Goal: Task Accomplishment & Management: Manage account settings

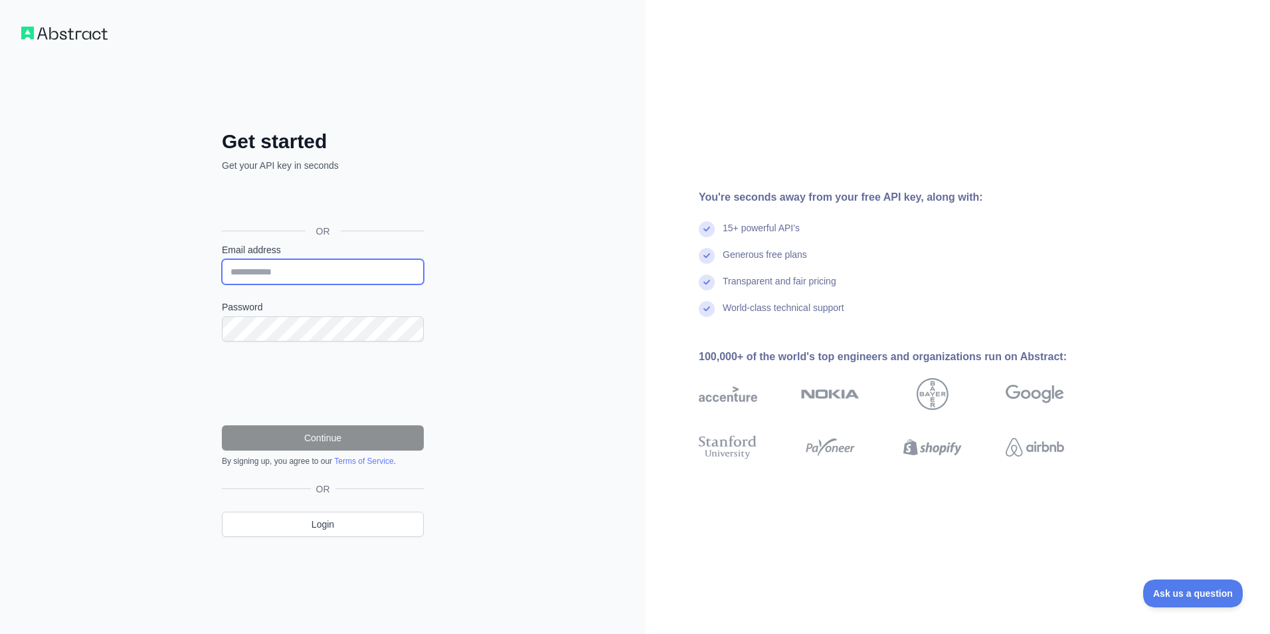
click at [295, 274] on input "Email address" at bounding box center [323, 271] width 202 height 25
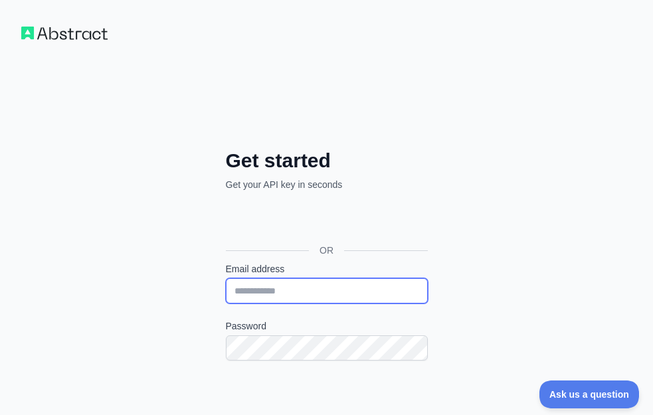
click at [255, 290] on input "Email address" at bounding box center [327, 290] width 202 height 25
click at [554, 232] on div "Get started Get your API key in seconds OR Email address Password Continue By s…" at bounding box center [326, 315] width 653 height 630
click at [303, 288] on input "Email address" at bounding box center [327, 290] width 202 height 25
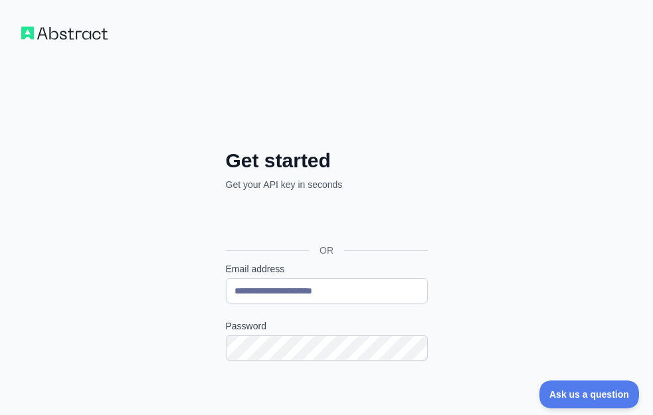
drag, startPoint x: 559, startPoint y: 224, endPoint x: 586, endPoint y: 224, distance: 27.2
click at [570, 226] on div "**********" at bounding box center [326, 315] width 653 height 630
drag, startPoint x: 284, startPoint y: 290, endPoint x: 154, endPoint y: 290, distance: 129.5
click at [156, 290] on div "**********" at bounding box center [326, 315] width 653 height 630
paste input "*******"
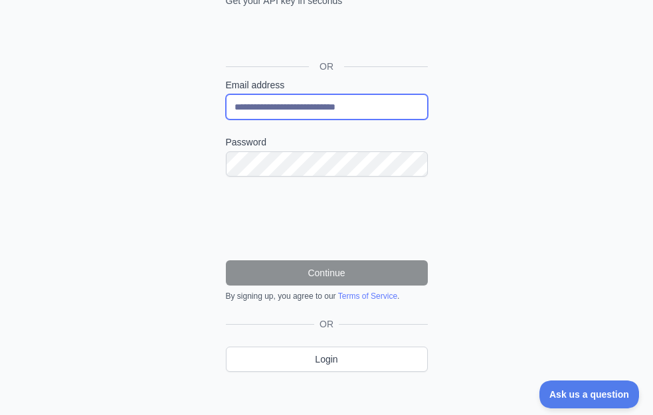
scroll to position [199, 0]
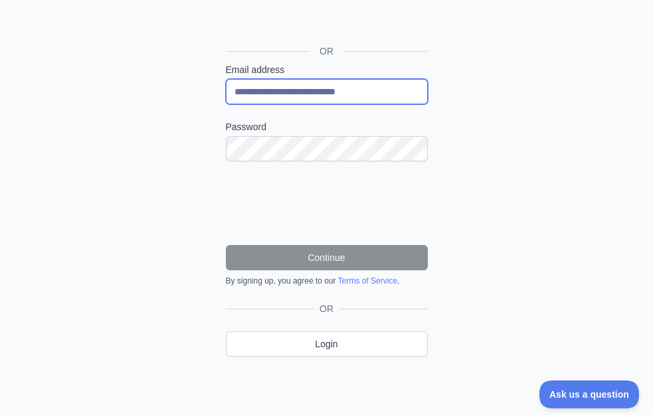
type input "**********"
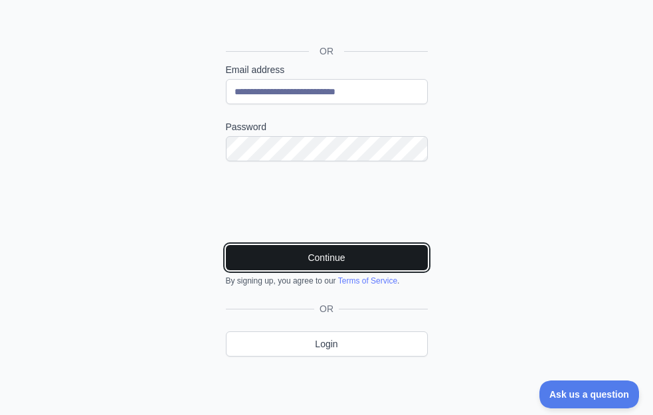
click at [340, 258] on button "Continue" at bounding box center [327, 257] width 202 height 25
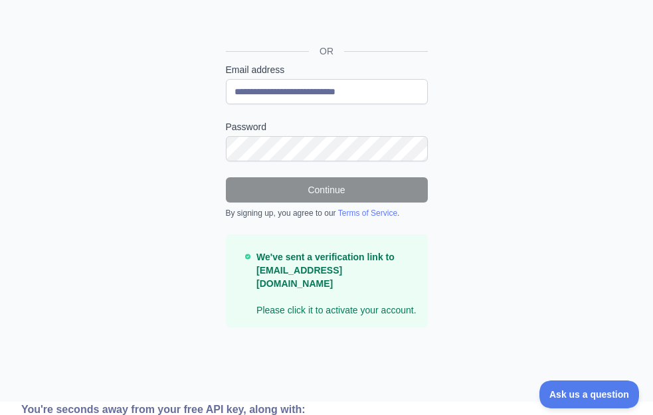
click at [545, 107] on div "**********" at bounding box center [326, 101] width 653 height 601
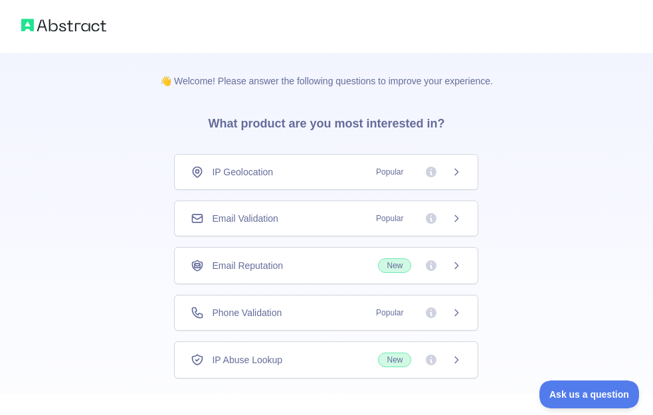
drag, startPoint x: 276, startPoint y: 222, endPoint x: 285, endPoint y: 222, distance: 9.3
click at [276, 222] on span "Email Validation" at bounding box center [245, 218] width 66 height 13
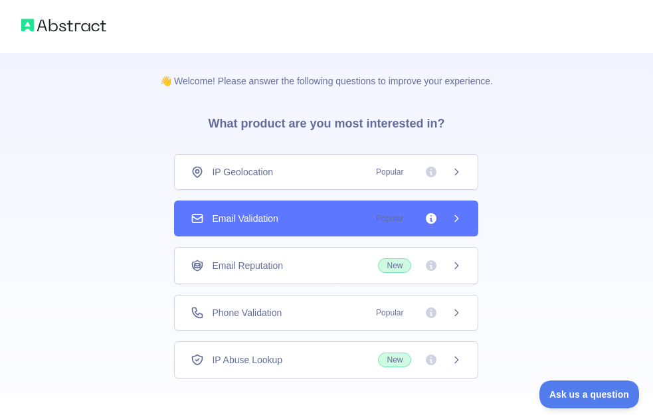
click at [454, 219] on icon at bounding box center [456, 218] width 11 height 11
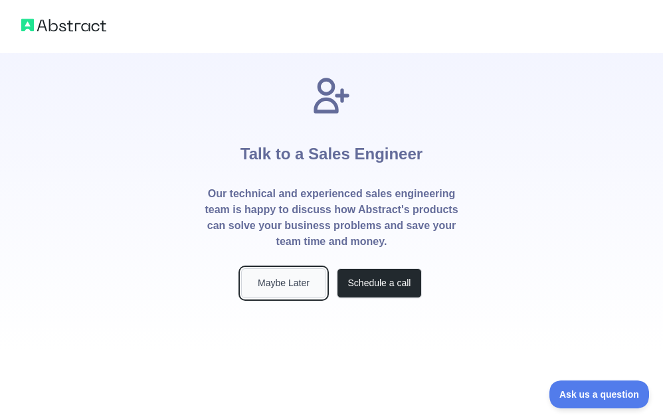
click at [278, 284] on button "Maybe Later" at bounding box center [283, 283] width 85 height 30
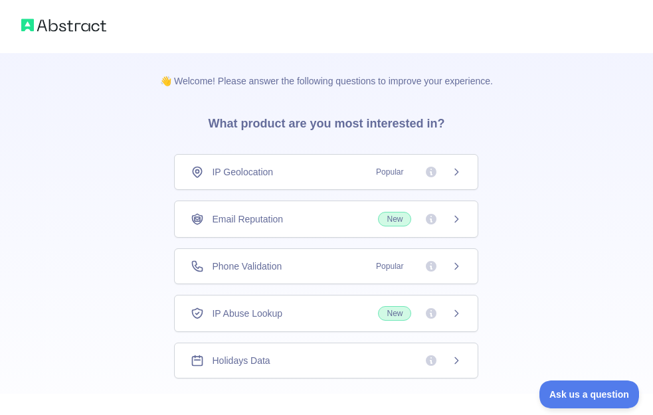
click at [274, 218] on span "Email Reputation" at bounding box center [247, 218] width 71 height 13
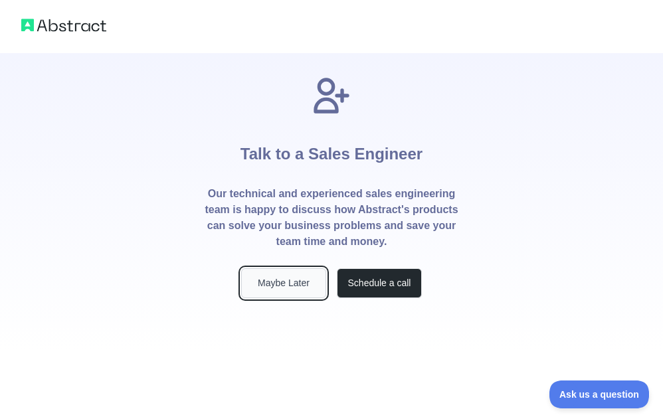
click at [301, 280] on button "Maybe Later" at bounding box center [283, 283] width 85 height 30
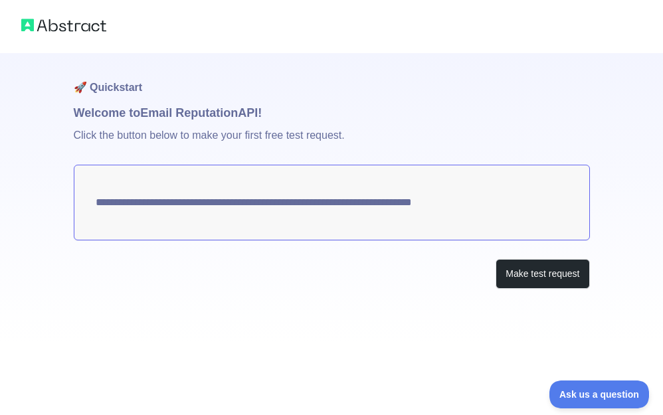
drag, startPoint x: 483, startPoint y: 203, endPoint x: 129, endPoint y: 195, distance: 354.0
click at [157, 202] on textarea "**********" at bounding box center [332, 203] width 516 height 76
click at [106, 199] on textarea "**********" at bounding box center [332, 203] width 516 height 76
click at [142, 185] on textarea "**********" at bounding box center [332, 203] width 516 height 76
click at [113, 201] on textarea "**********" at bounding box center [332, 203] width 516 height 76
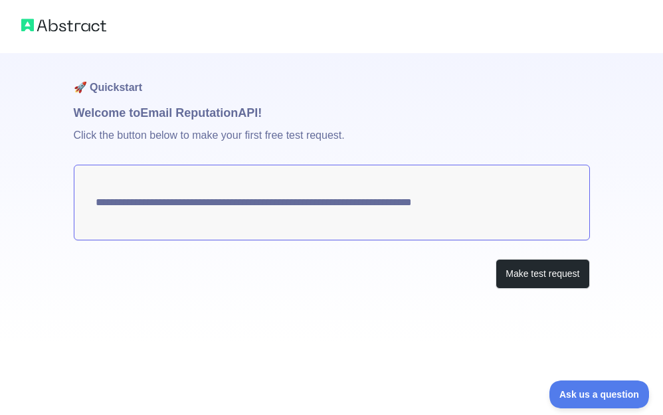
drag, startPoint x: 91, startPoint y: 200, endPoint x: 341, endPoint y: 197, distance: 250.4
click at [327, 199] on textarea "**********" at bounding box center [332, 203] width 516 height 76
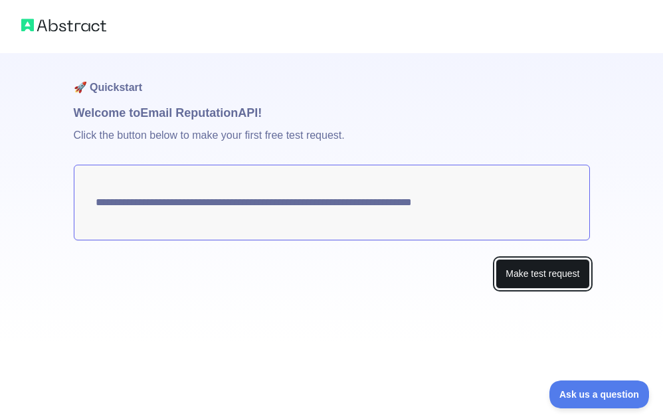
click at [528, 272] on button "Make test request" at bounding box center [542, 274] width 94 height 30
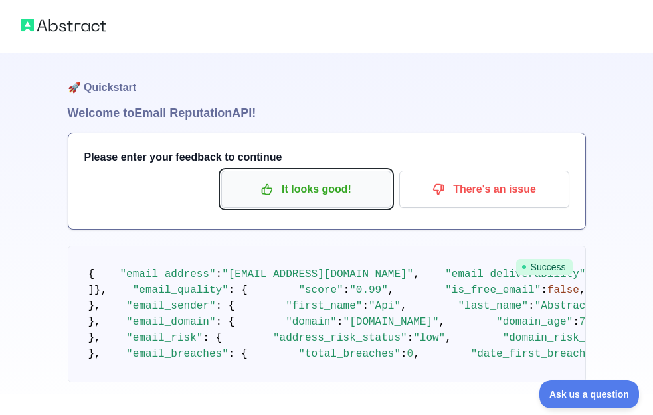
click at [286, 189] on p "It looks good!" at bounding box center [306, 189] width 150 height 23
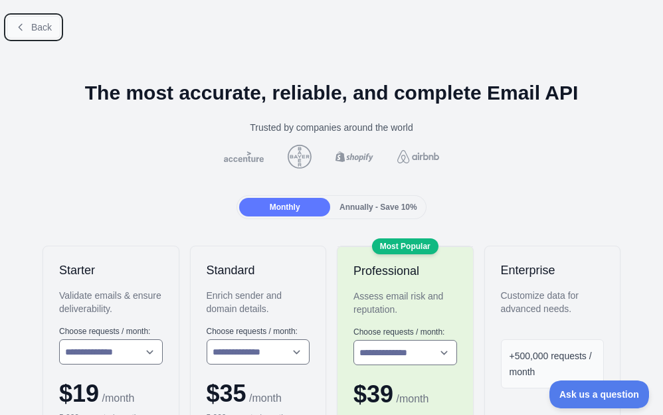
click at [45, 27] on span "Back" at bounding box center [41, 27] width 21 height 11
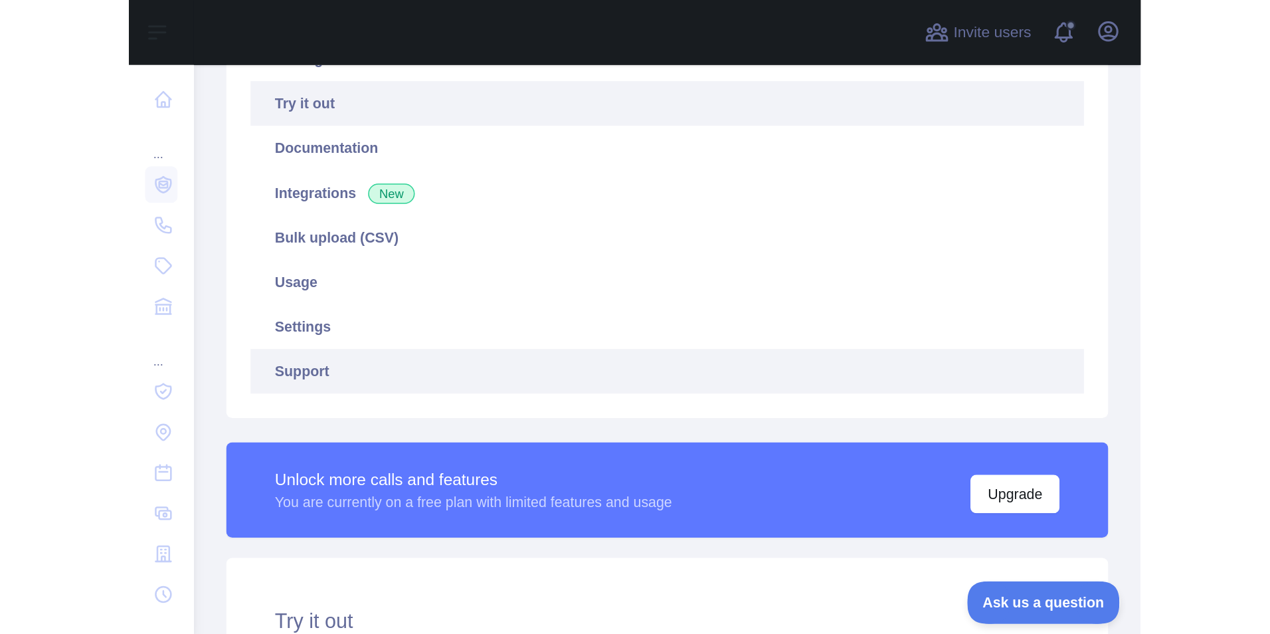
scroll to position [66, 0]
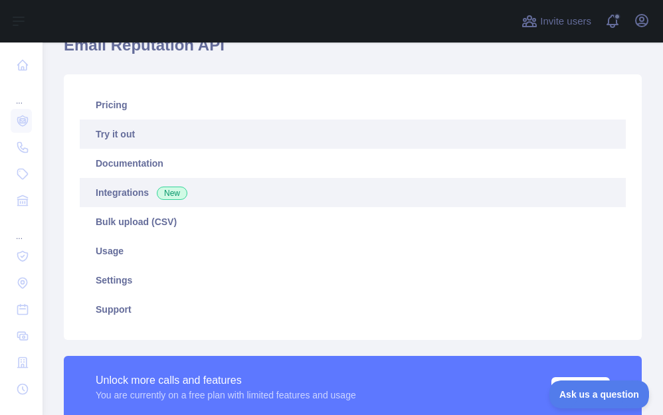
click at [120, 194] on link "Integrations New" at bounding box center [353, 192] width 546 height 29
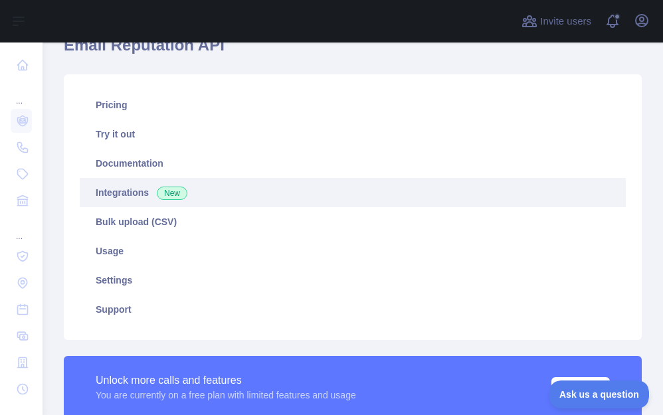
click at [126, 191] on link "Integrations New" at bounding box center [353, 192] width 546 height 29
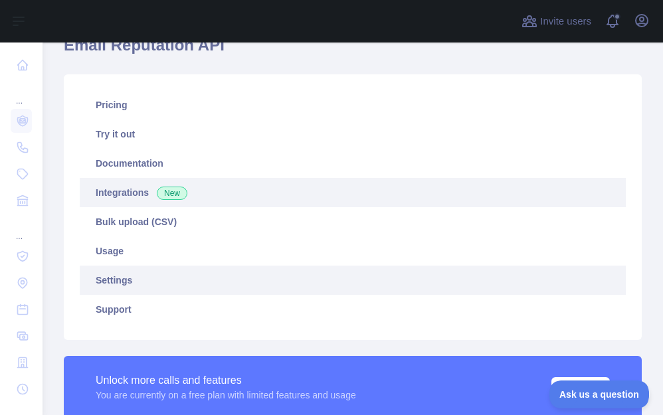
drag, startPoint x: 137, startPoint y: 281, endPoint x: 177, endPoint y: 280, distance: 40.5
click at [137, 281] on link "Settings" at bounding box center [353, 280] width 546 height 29
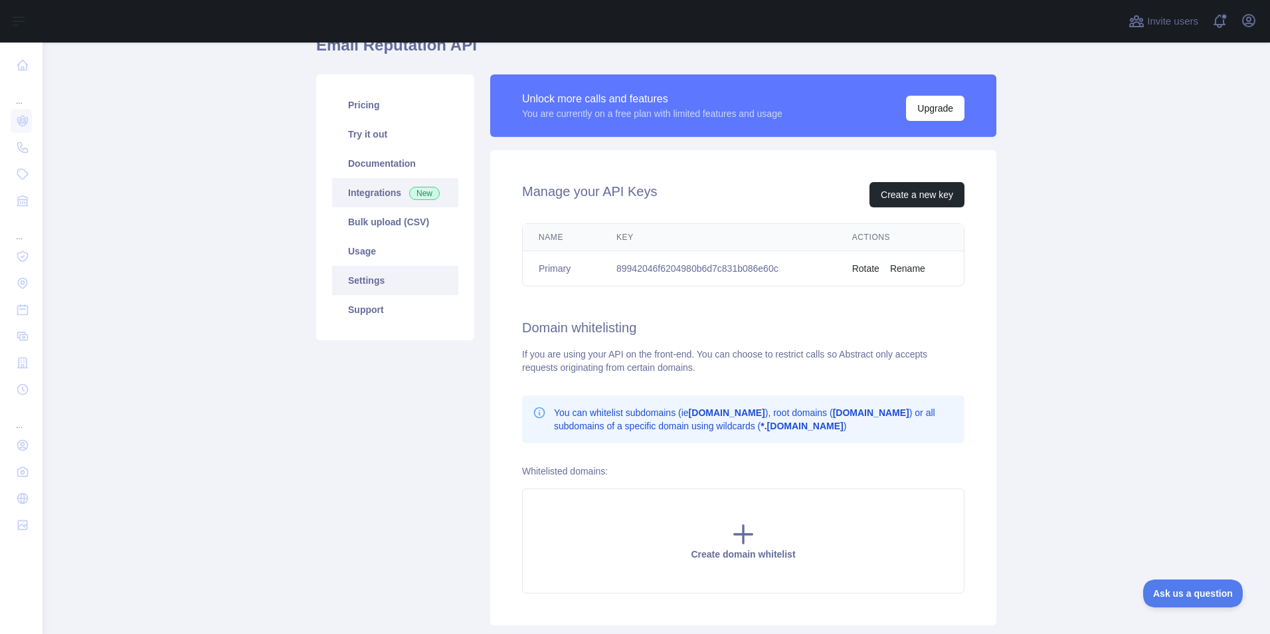
click at [360, 200] on link "Integrations New" at bounding box center [395, 192] width 126 height 29
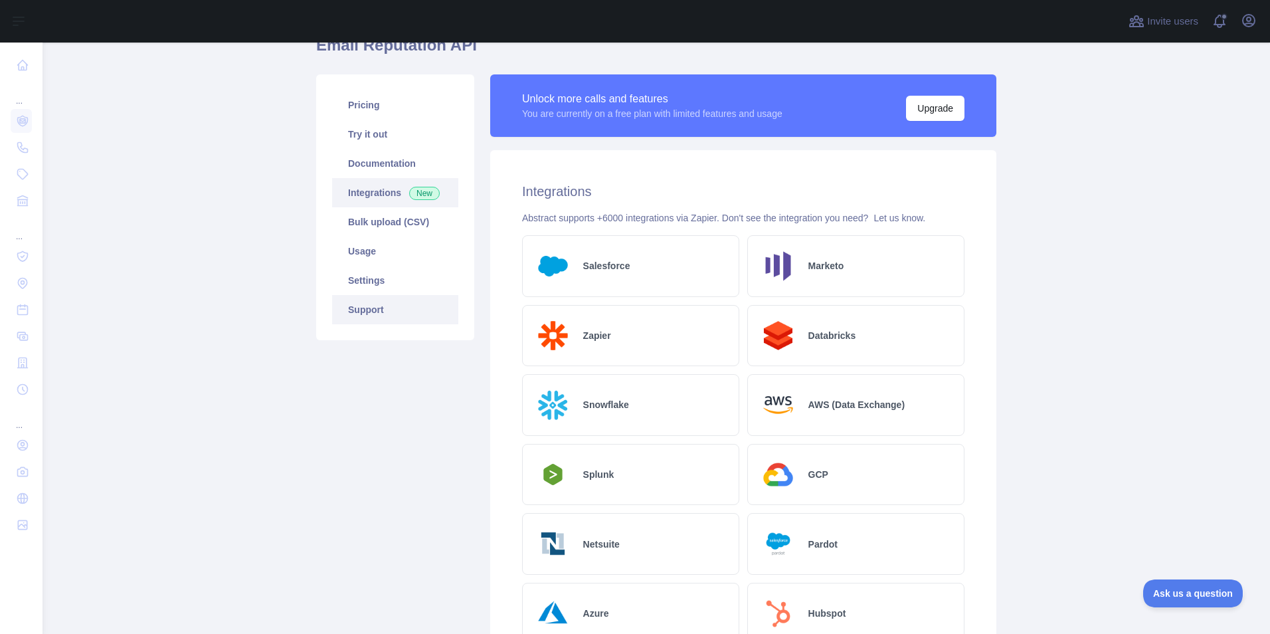
click at [359, 311] on link "Support" at bounding box center [395, 309] width 126 height 29
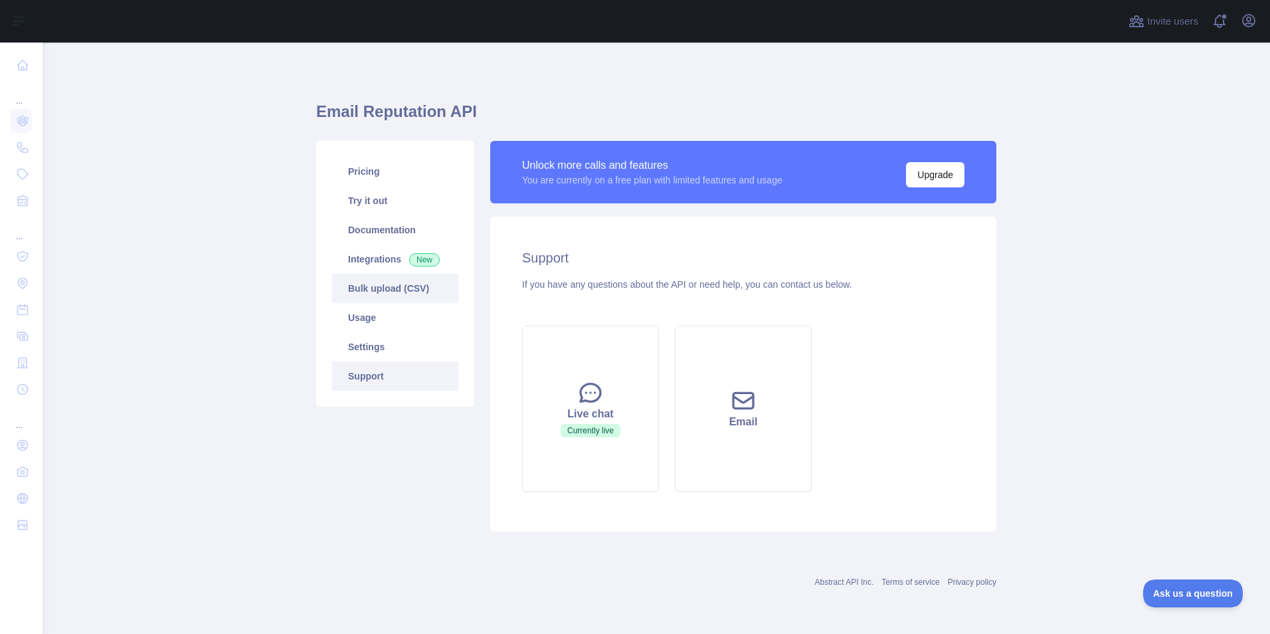
click at [365, 286] on link "Bulk upload (CSV)" at bounding box center [395, 288] width 126 height 29
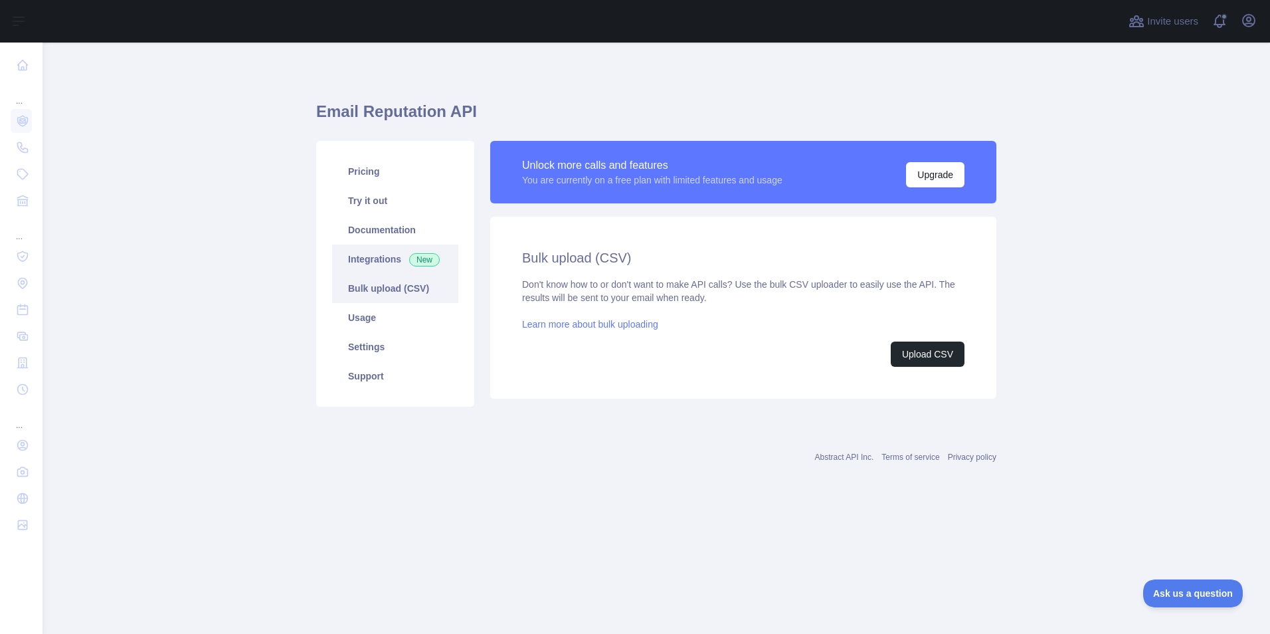
click at [384, 254] on link "Integrations New" at bounding box center [395, 258] width 126 height 29
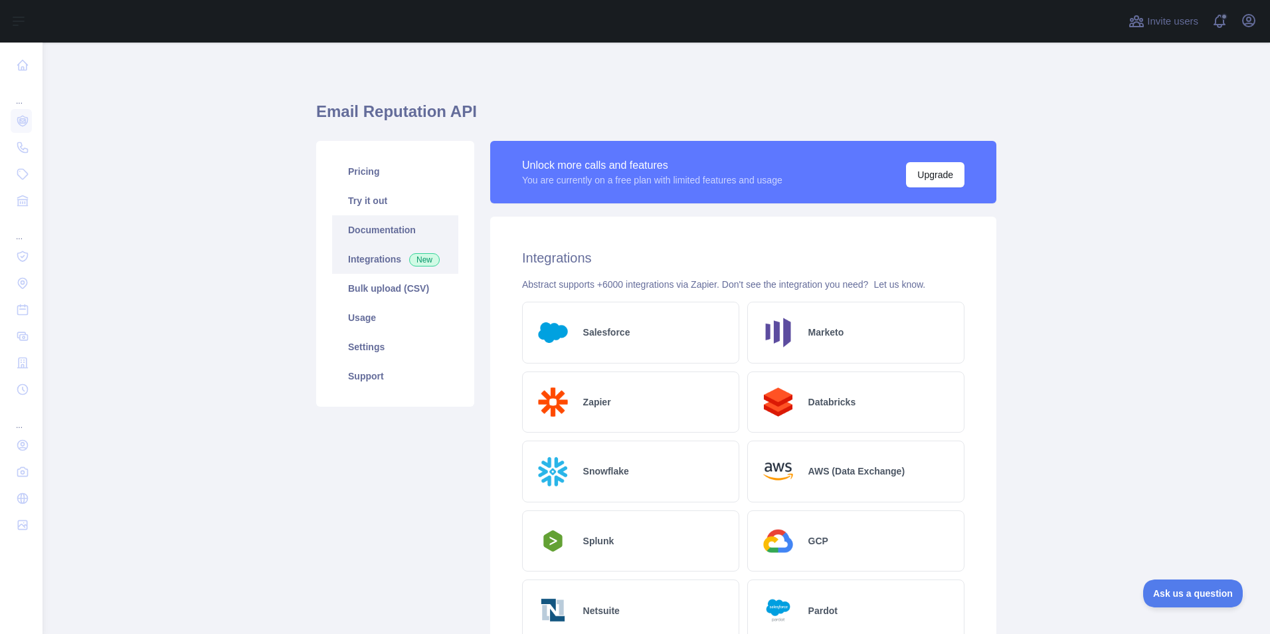
click at [380, 224] on link "Documentation" at bounding box center [395, 229] width 126 height 29
click at [365, 347] on link "Settings" at bounding box center [395, 346] width 126 height 29
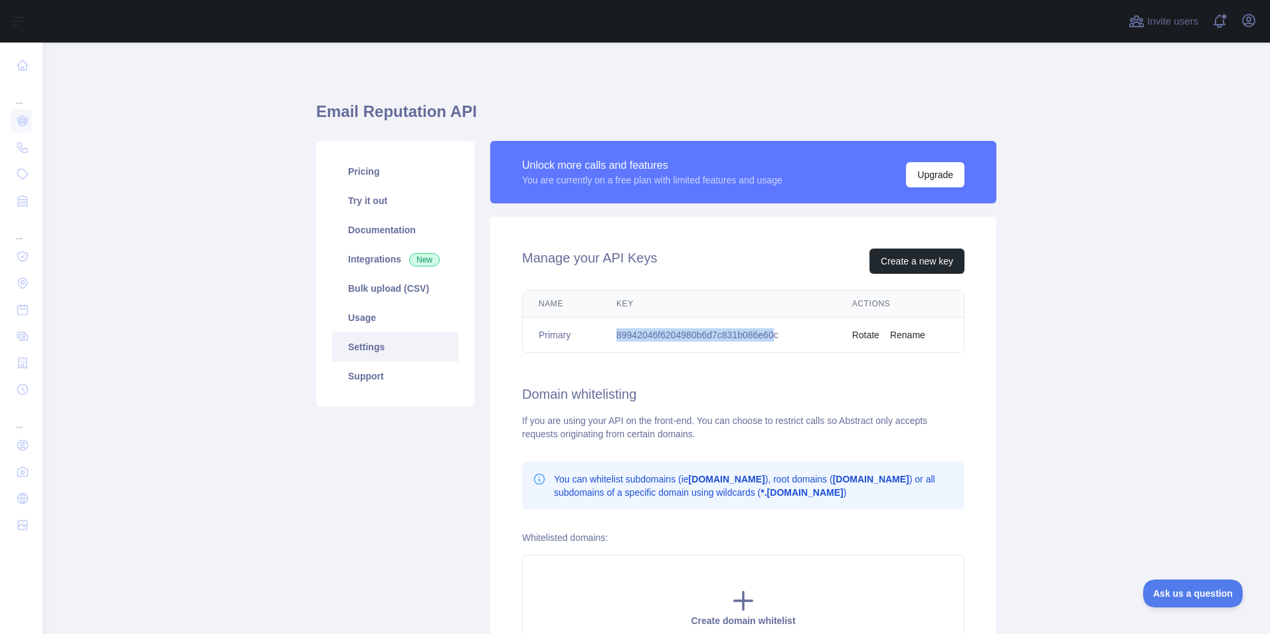
drag, startPoint x: 772, startPoint y: 334, endPoint x: 611, endPoint y: 333, distance: 161.4
click at [611, 333] on td "89942046f6204980b6d7c831b086e60c" at bounding box center [718, 334] width 236 height 35
click at [652, 386] on h2 "Domain whitelisting" at bounding box center [743, 393] width 442 height 19
drag, startPoint x: 780, startPoint y: 338, endPoint x: 599, endPoint y: 337, distance: 181.3
click at [600, 337] on td "89942046f6204980b6d7c831b086e60c" at bounding box center [718, 334] width 236 height 35
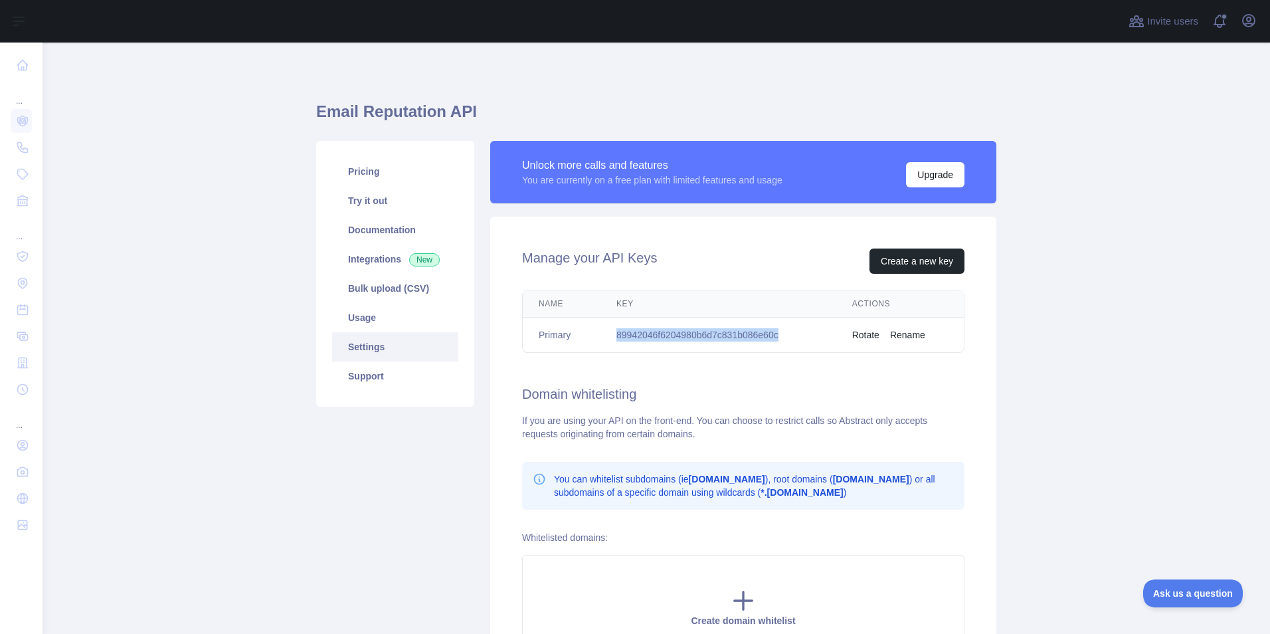
copy td "89942046f6204980b6d7c831b086e60c"
click at [652, 414] on div "If you are using your API on the front-end. You can choose to restrict calls so…" at bounding box center [743, 427] width 442 height 27
click at [372, 317] on link "Usage" at bounding box center [395, 317] width 126 height 29
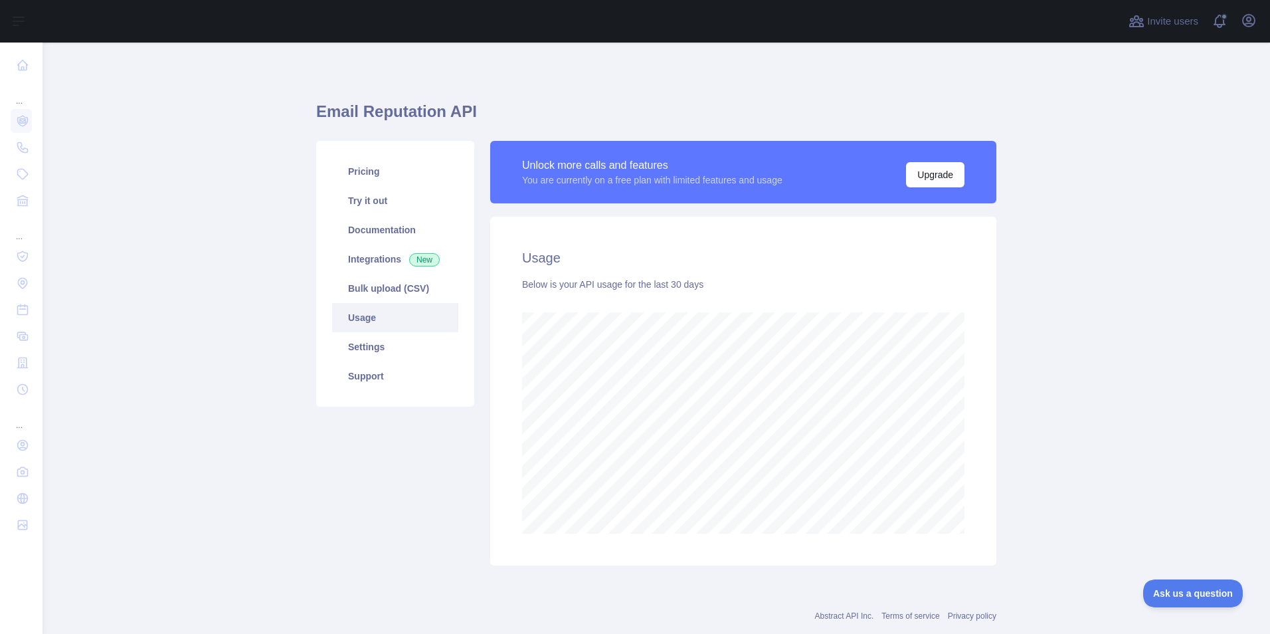
scroll to position [591, 1217]
click at [652, 291] on main "Email Reputation API Pricing Try it out Documentation Integrations New Bulk upl…" at bounding box center [655, 337] width 1227 height 591
click at [274, 414] on main "Email Reputation API Pricing Try it out Documentation Integrations New Bulk upl…" at bounding box center [655, 337] width 1227 height 591
